Goal: Information Seeking & Learning: Understand process/instructions

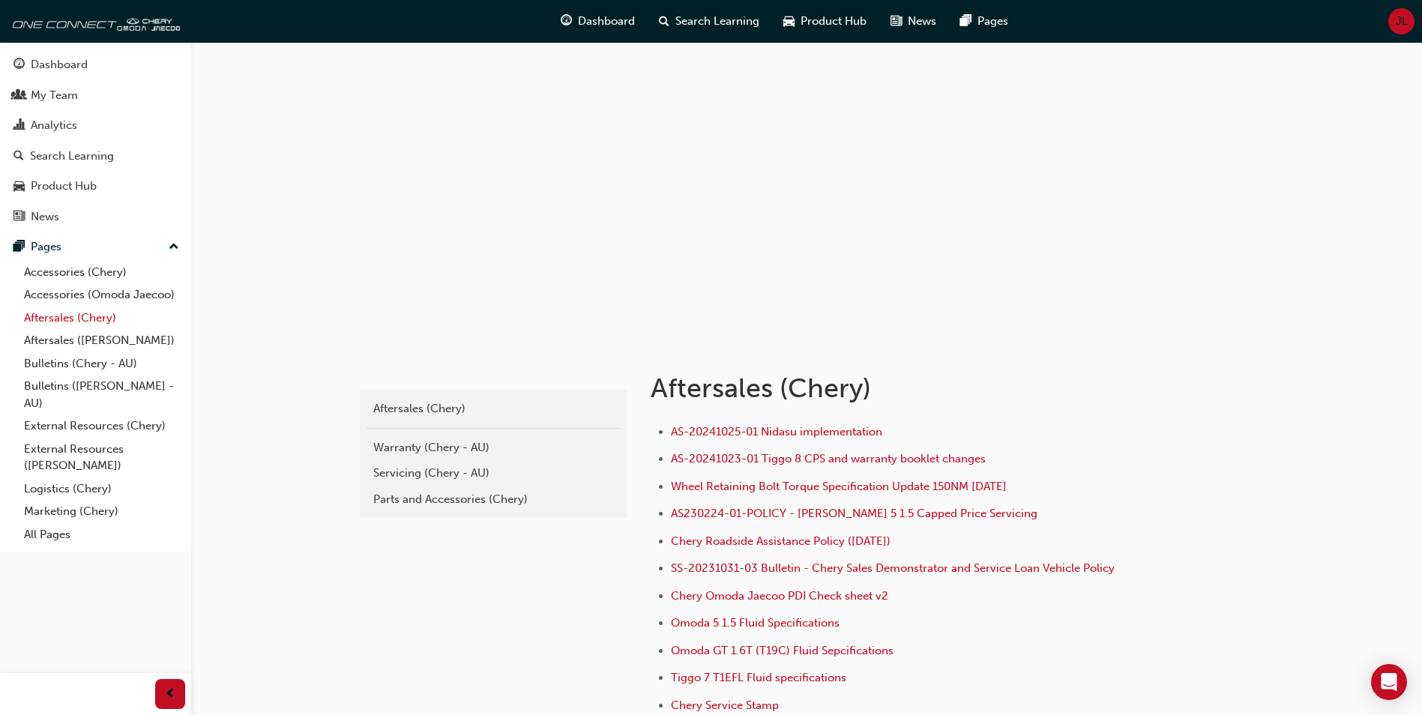
click at [70, 324] on link "Aftersales (Chery)" at bounding box center [101, 318] width 167 height 23
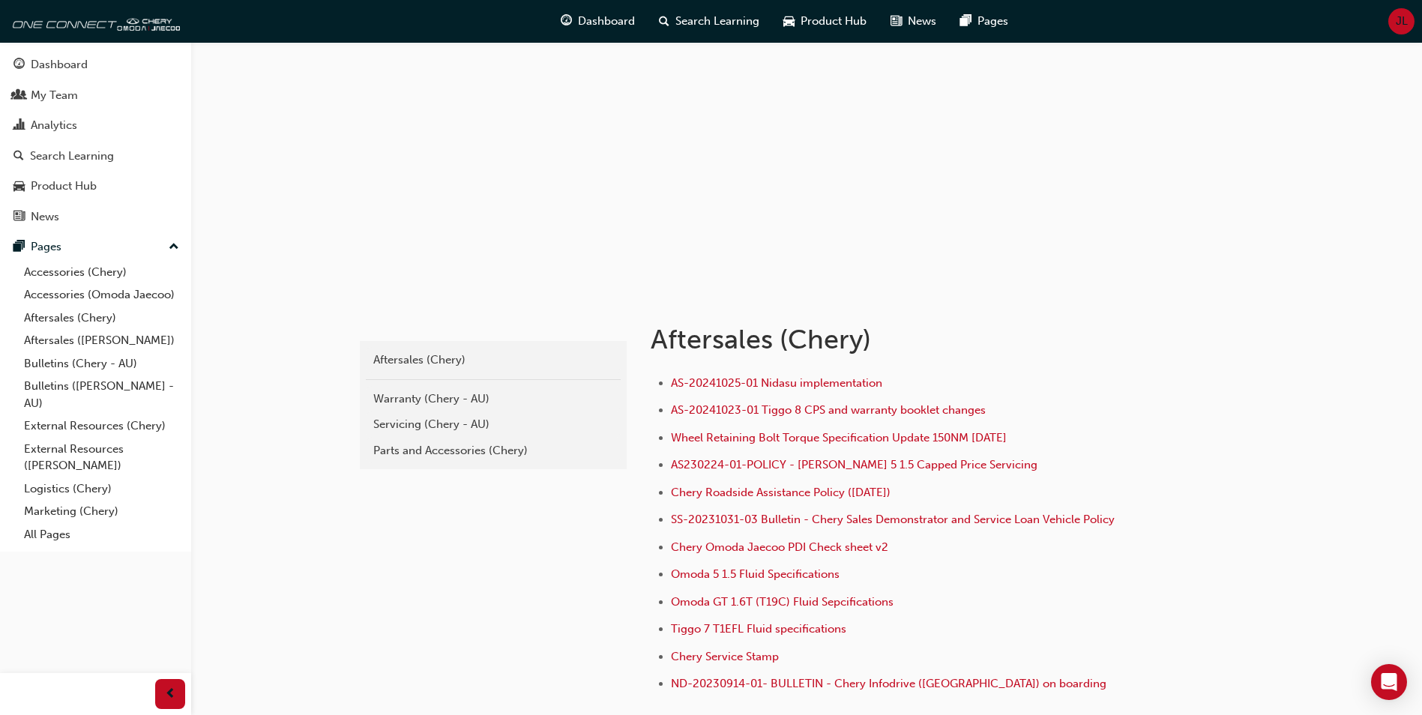
scroll to position [75, 0]
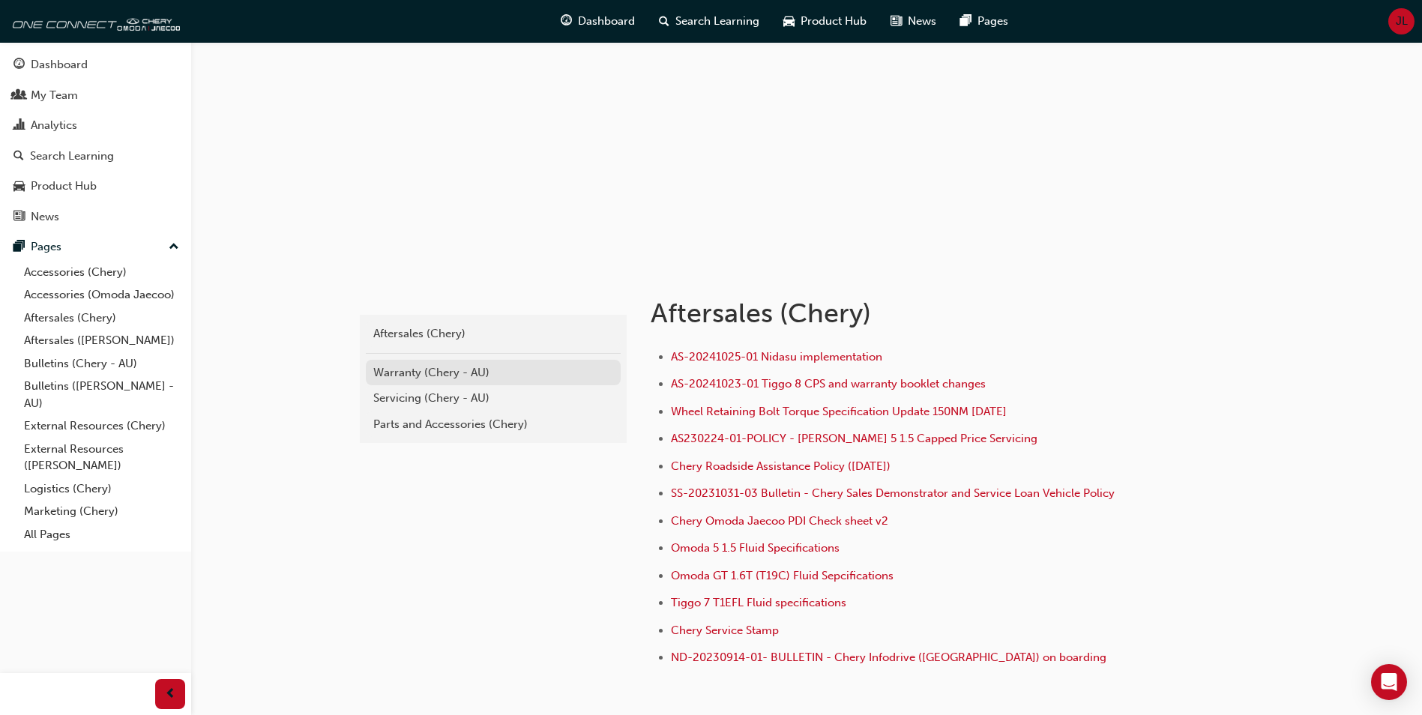
click at [399, 374] on div "Warranty (Chery - AU)" at bounding box center [493, 372] width 240 height 17
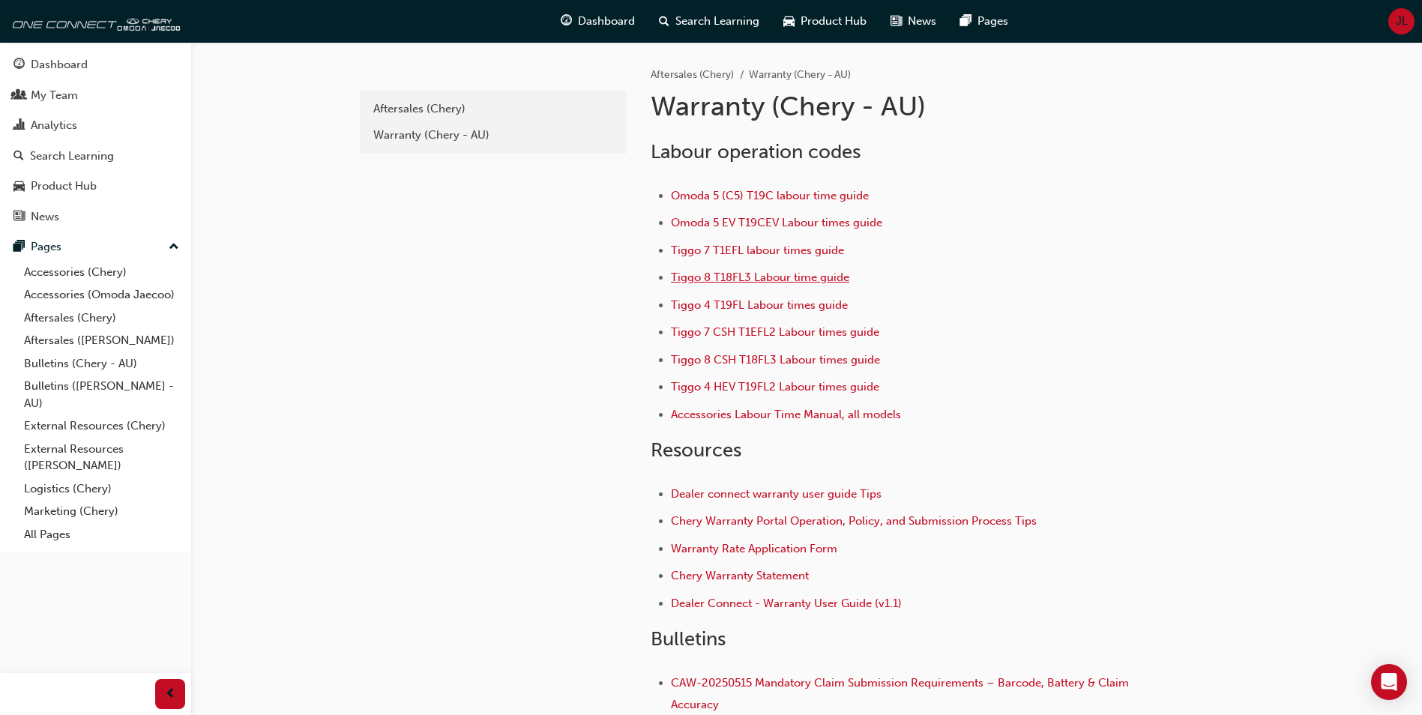
click at [773, 279] on span "Tiggo 8 T18FL3 Labour time guide" at bounding box center [760, 277] width 178 height 13
